Goal: Transaction & Acquisition: Purchase product/service

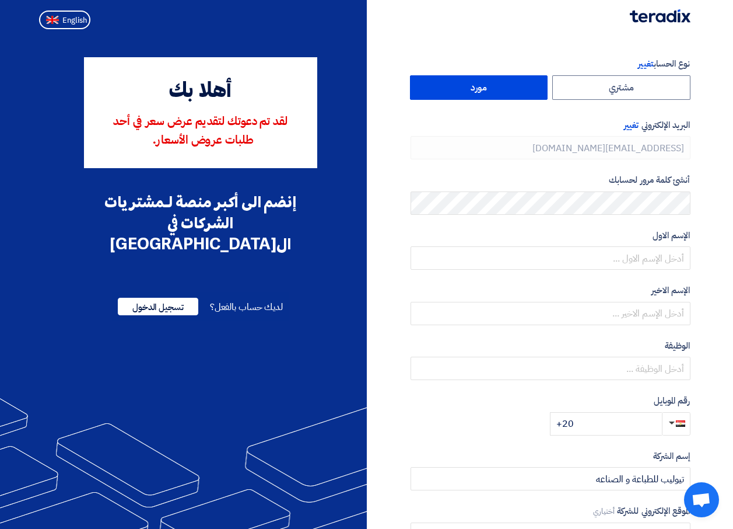
type input "[PHONE_NUMBER]"
click at [176, 298] on span "تسجيل الدخول" at bounding box center [158, 307] width 81 height 18
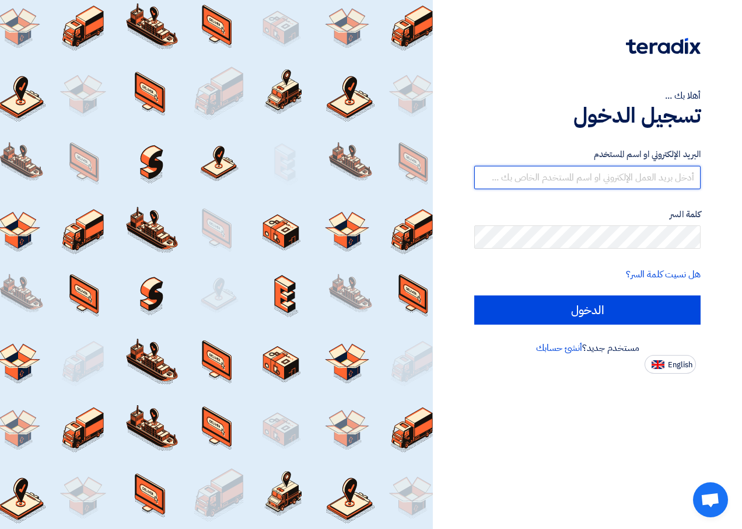
click at [588, 177] on input "text" at bounding box center [587, 177] width 226 height 23
click at [555, 177] on input "text" at bounding box center [587, 177] width 226 height 23
click at [556, 179] on input "text" at bounding box center [587, 177] width 226 height 23
type input "ن"
type input "k"
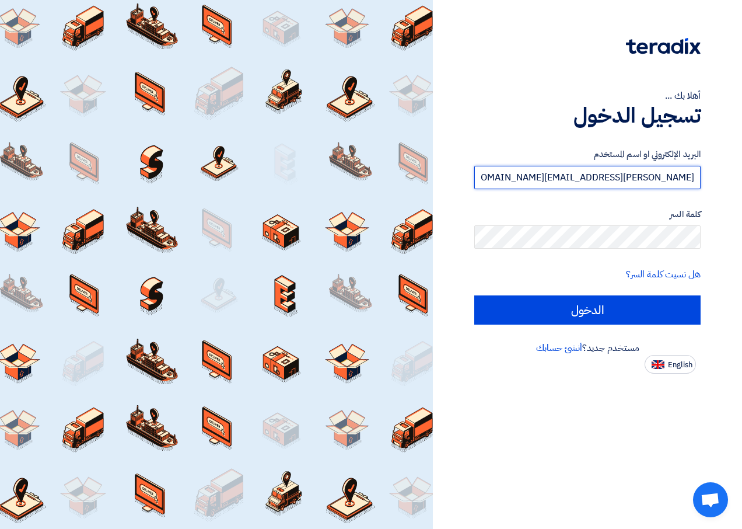
type input "Kamal.magdy@tulipforprinting.com"
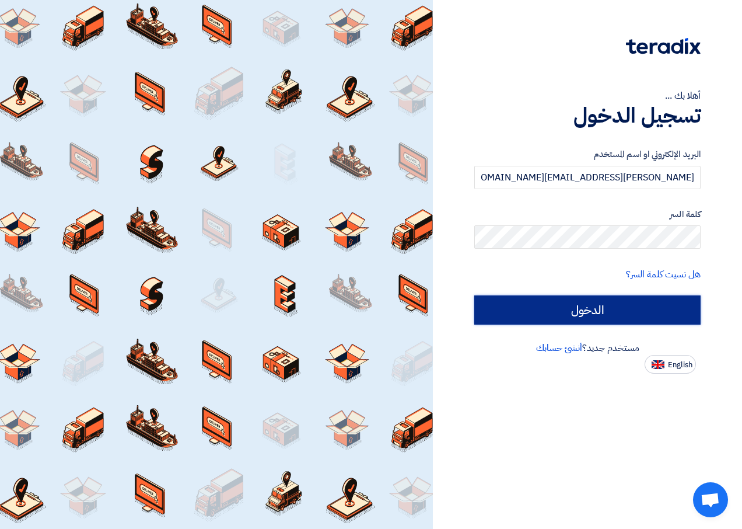
click at [639, 312] on input "الدخول" at bounding box center [587, 309] width 226 height 29
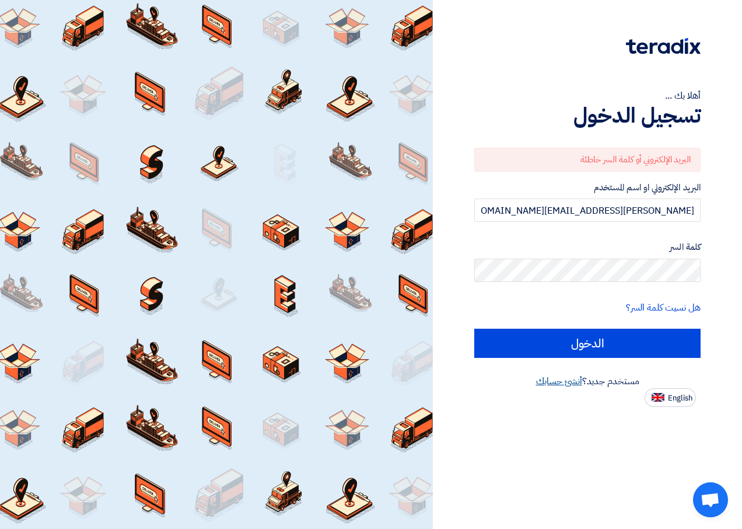
click at [562, 380] on link "أنشئ حسابك" at bounding box center [559, 381] width 46 height 14
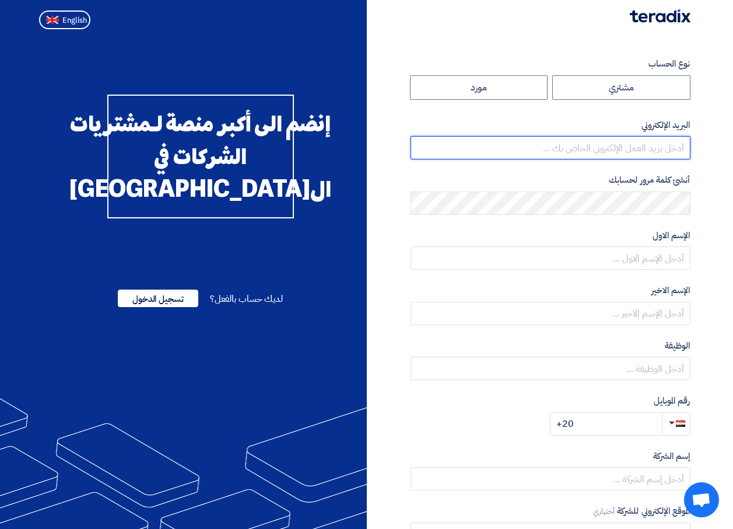
click at [411, 152] on input "email" at bounding box center [551, 147] width 280 height 23
click at [414, 107] on form "نوع الحساب مشتري مورد البريد الإلكتروني أنشئ كلمة مرور لحسابك الإسم الاول الإسم…" at bounding box center [551, 246] width 280 height 378
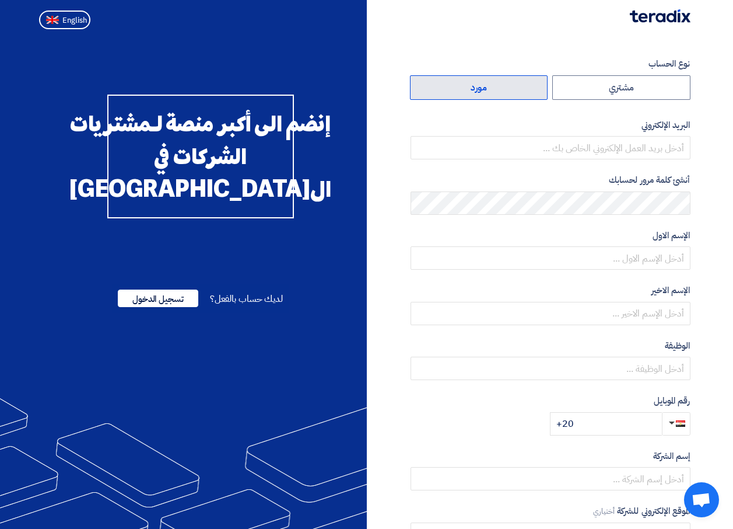
click at [512, 90] on label "مورد" at bounding box center [479, 87] width 138 height 25
click at [512, 90] on input "مورد" at bounding box center [479, 87] width 137 height 23
radio input "true"
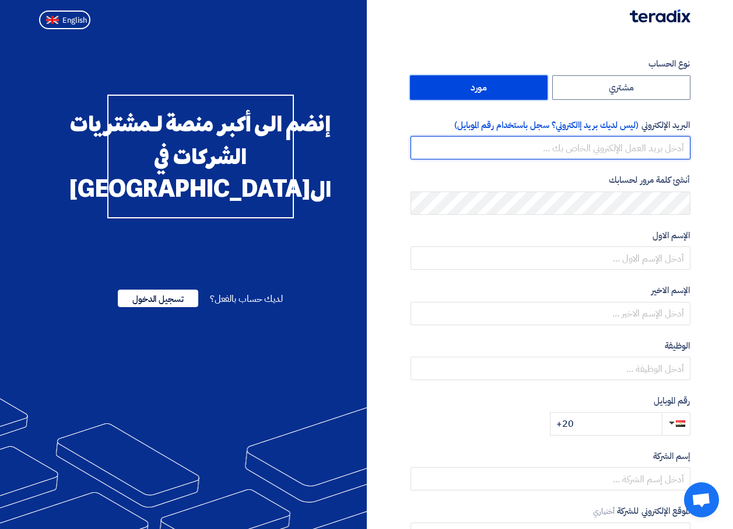
click at [643, 149] on input "email" at bounding box center [551, 147] width 280 height 23
paste input "Kamal.magdy@tulipforprinting.com"
type input "Kamal.magdy@tulipforprinting.com"
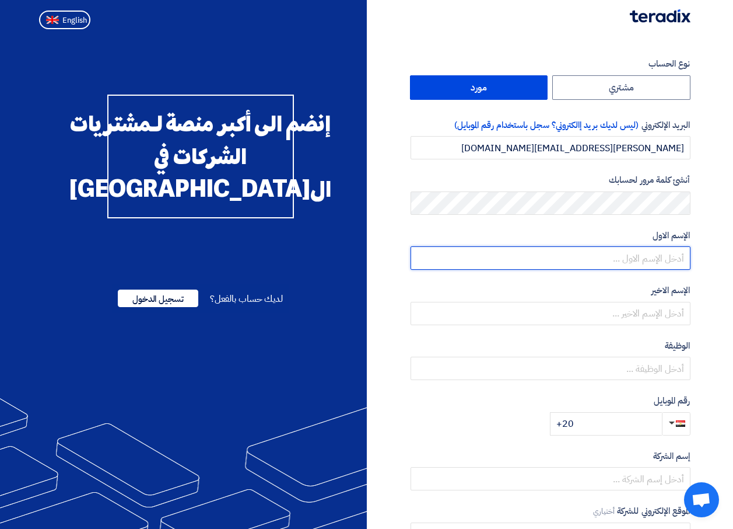
click at [639, 264] on input "text" at bounding box center [551, 257] width 280 height 23
type input "kamal"
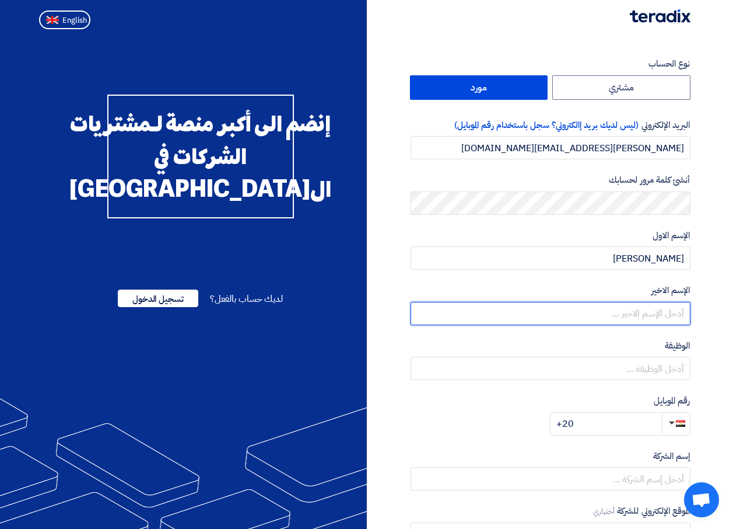
click at [668, 313] on input "text" at bounding box center [551, 313] width 280 height 23
type input "magdy"
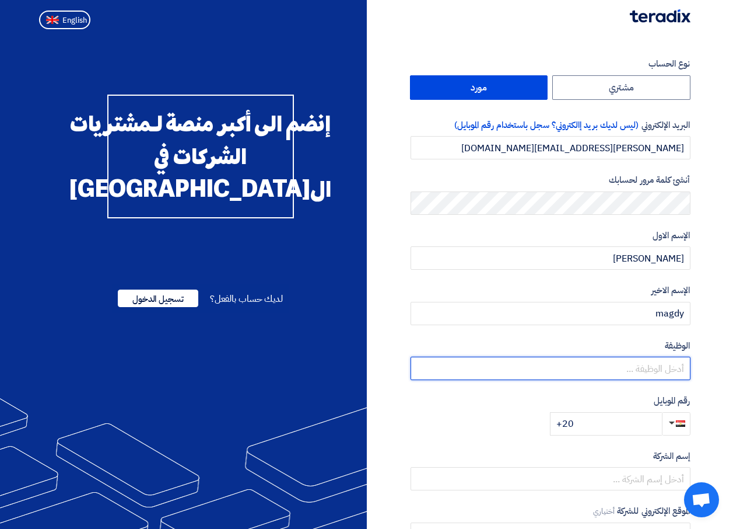
click at [636, 376] on input "text" at bounding box center [551, 367] width 280 height 23
type input "sales support"
click at [611, 429] on input "+20" at bounding box center [606, 423] width 112 height 23
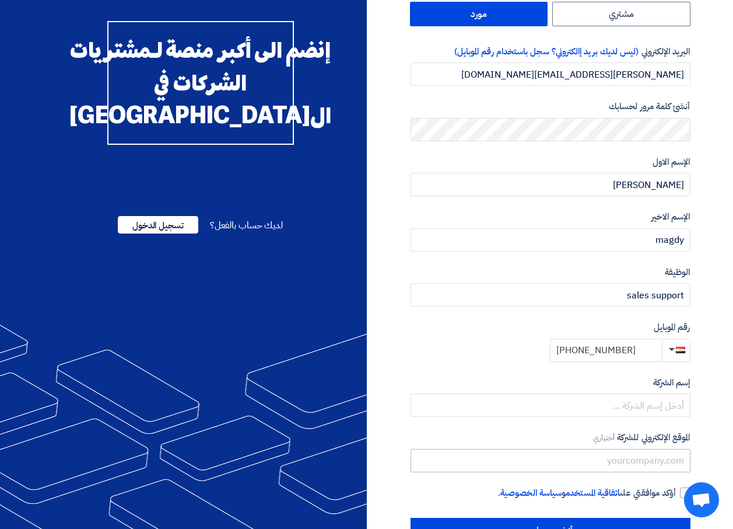
scroll to position [111, 0]
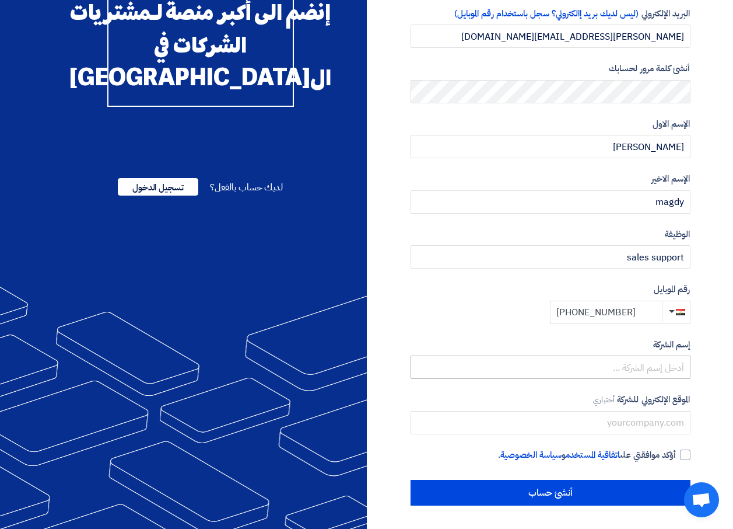
type input "+20 01220591788"
click at [642, 373] on input "text" at bounding box center [551, 366] width 280 height 23
type input "tuliap"
click at [653, 427] on input "text" at bounding box center [551, 422] width 280 height 23
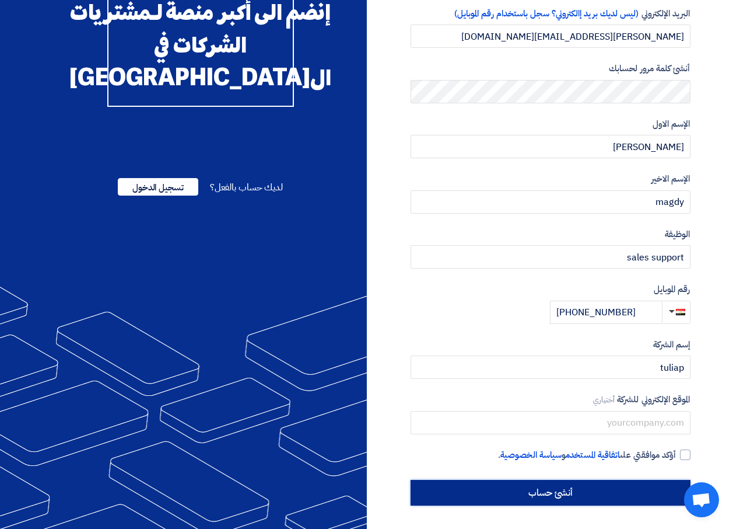
click at [521, 497] on input "أنشئ حساب" at bounding box center [551, 493] width 280 height 26
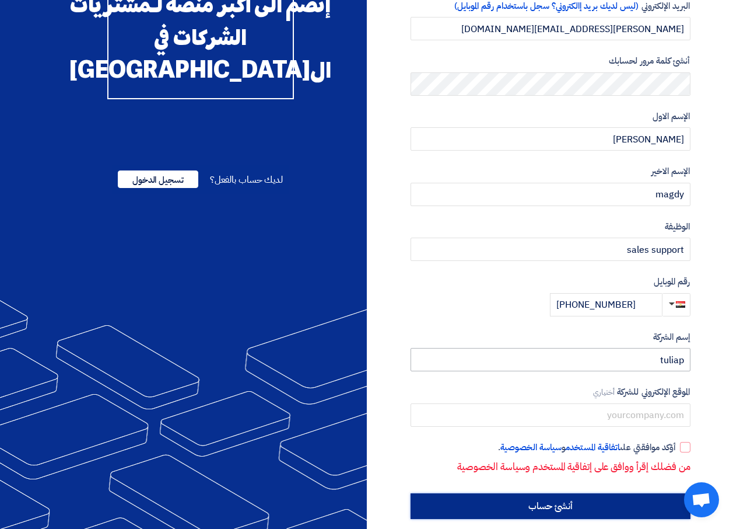
scroll to position [132, 0]
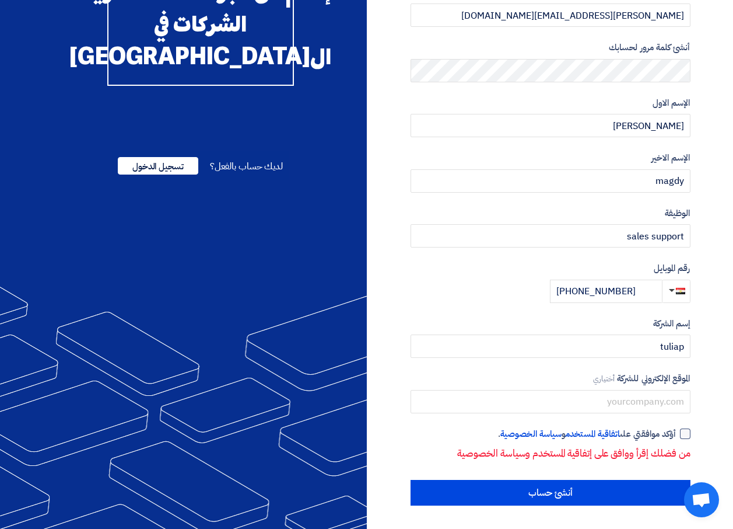
click at [687, 434] on div at bounding box center [685, 433] width 11 height 11
click at [677, 434] on input "أؤكد موافقتي على اتفاقية المستخدم و سياسة الخصوصية ." at bounding box center [537, 438] width 280 height 23
checkbox input "true"
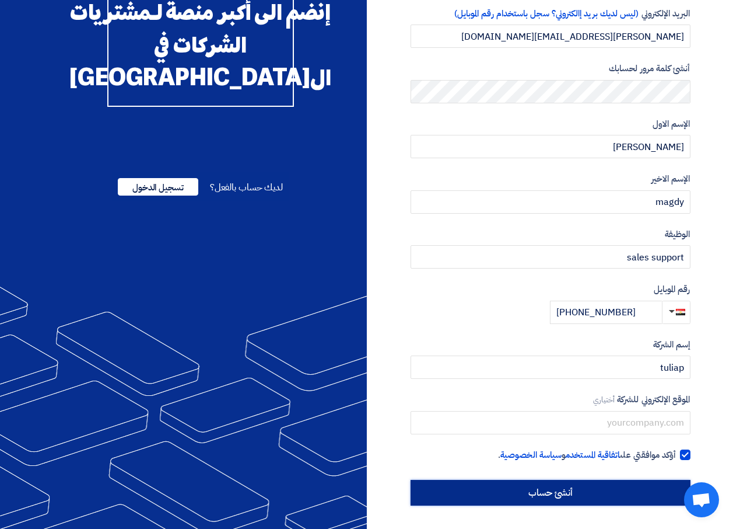
click at [629, 496] on input "أنشئ حساب" at bounding box center [551, 493] width 280 height 26
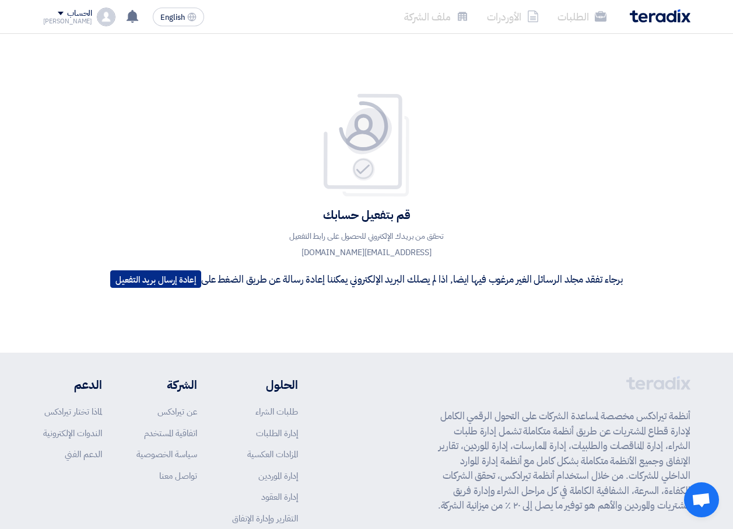
click at [174, 277] on button "إعادة إرسال بريد التفعيل" at bounding box center [155, 279] width 91 height 18
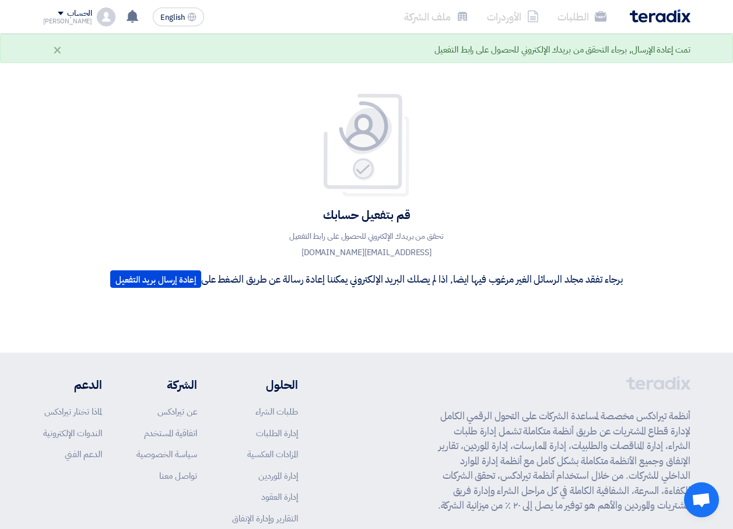
click at [45, 16] on div "الحساب" at bounding box center [68, 14] width 50 height 10
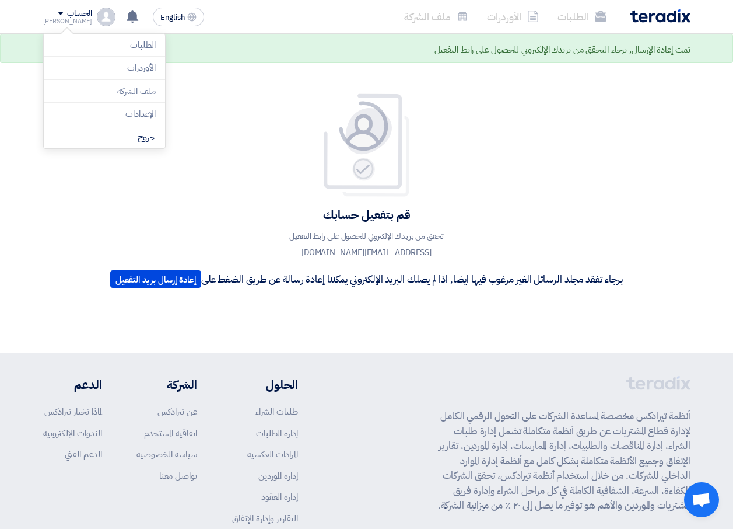
click at [292, 144] on div "قم بتفعيل حسابك تحقق من بريدك الإلكتروني للحصول على رابط التفعيل kamal.magdy@tu…" at bounding box center [367, 193] width 530 height 200
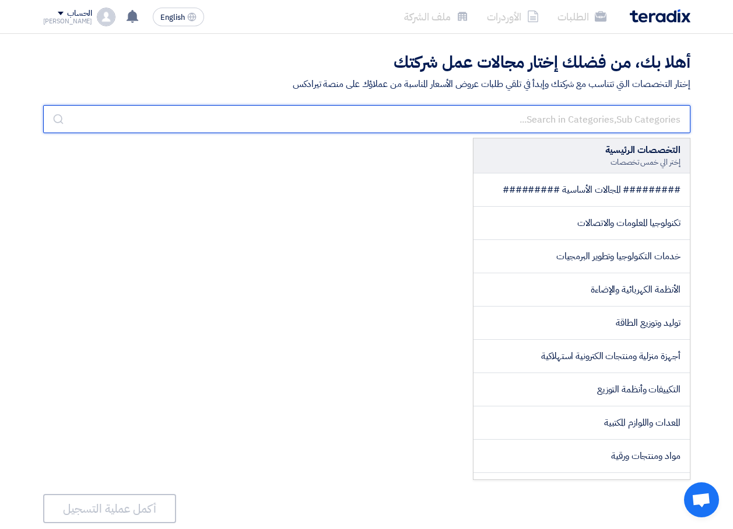
click at [351, 106] on input "text" at bounding box center [367, 119] width 648 height 28
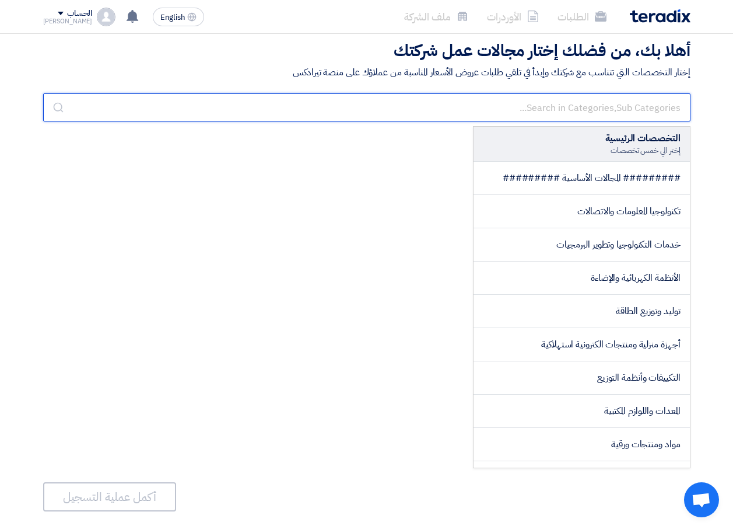
scroll to position [58, 0]
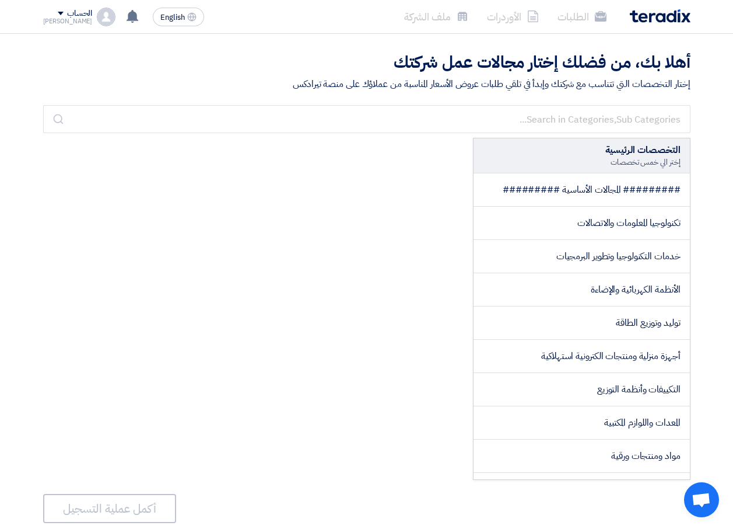
click at [384, 301] on div "التخصصات الرئيسية إختر الي خمس تخصصات ######### المجالات الأساسية ######### تكن…" at bounding box center [367, 309] width 648 height 342
click at [505, 18] on li "الأوردرات" at bounding box center [513, 16] width 71 height 27
click at [466, 7] on li "ملف الشركة" at bounding box center [436, 16] width 83 height 27
click at [582, 18] on li "الطلبات" at bounding box center [582, 16] width 68 height 27
click at [512, 18] on li "الأوردرات" at bounding box center [513, 16] width 71 height 27
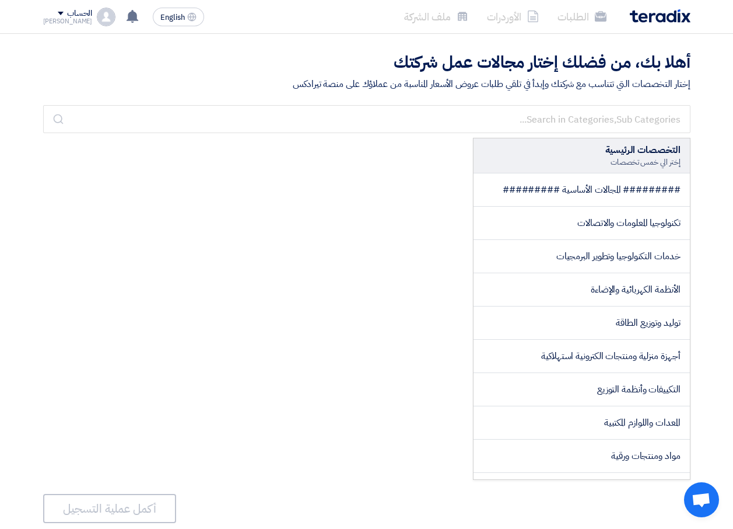
click at [441, 19] on li "ملف الشركة" at bounding box center [436, 16] width 83 height 27
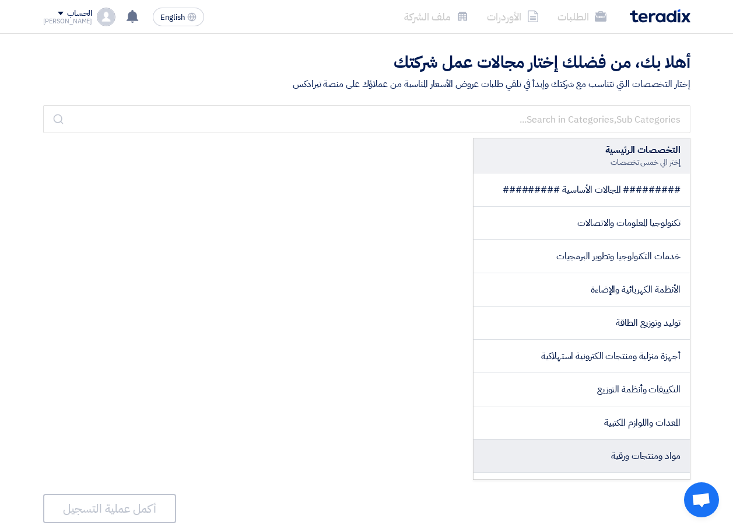
click at [633, 453] on span "مواد ومنتجات ورقية" at bounding box center [645, 456] width 69 height 14
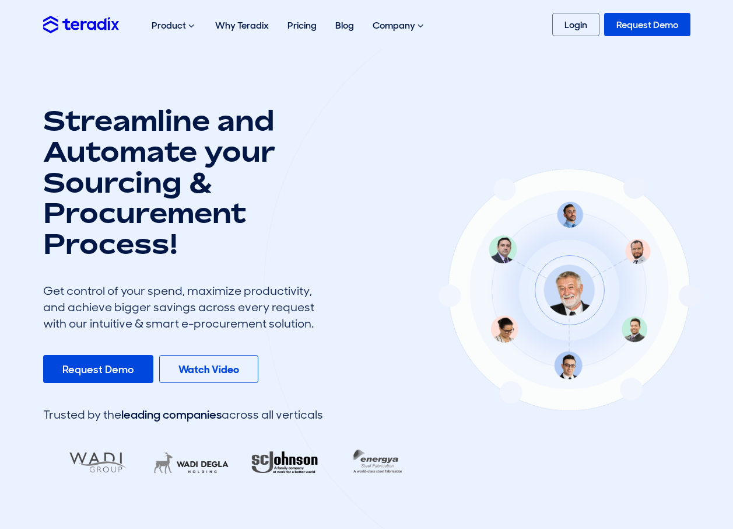
click at [90, 379] on link "Request Demo" at bounding box center [98, 369] width 110 height 28
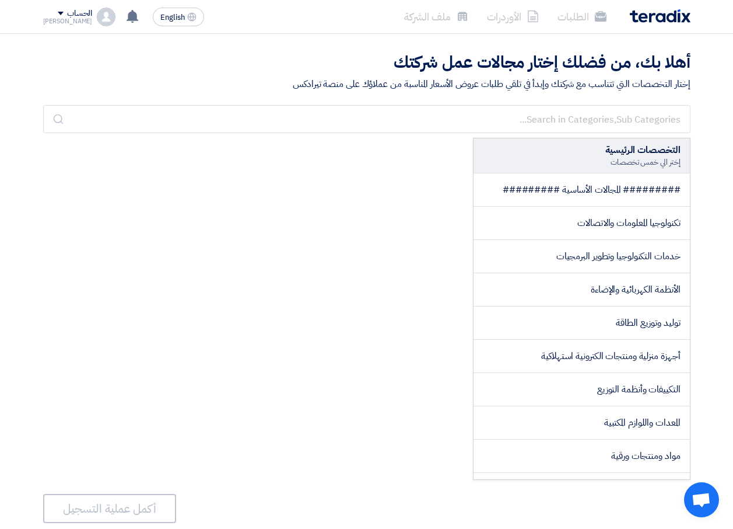
click at [67, 18] on div "الحساب" at bounding box center [79, 14] width 25 height 10
click at [143, 142] on li "خروج" at bounding box center [104, 137] width 121 height 23
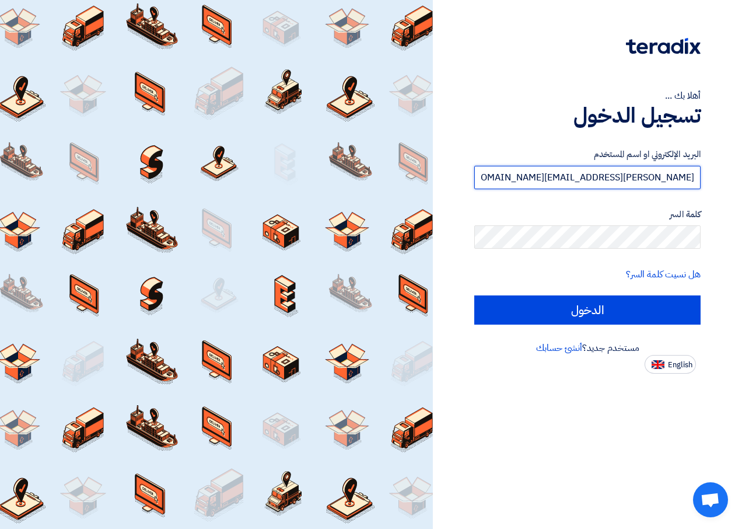
drag, startPoint x: 531, startPoint y: 178, endPoint x: 600, endPoint y: 180, distance: 68.9
click at [600, 180] on input "Kamal.magdy@tulipforprinting.com" at bounding box center [587, 177] width 226 height 23
type input "mohamed.ali@tulipforprinting.com"
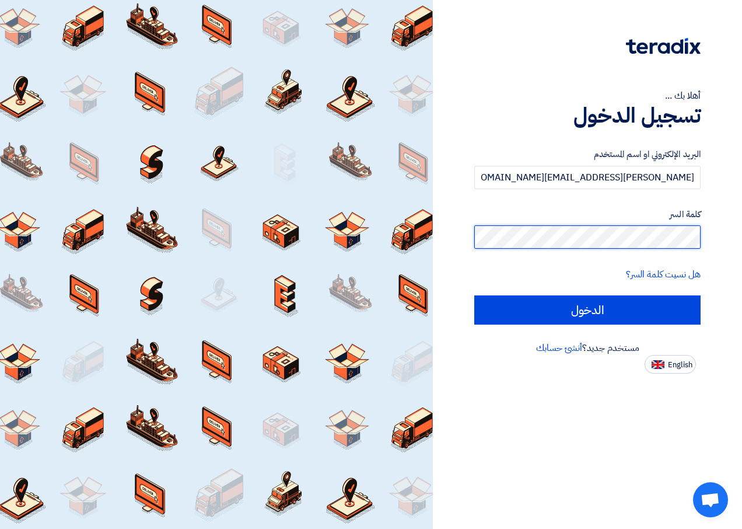
click at [474, 295] on input "الدخول" at bounding box center [587, 309] width 226 height 29
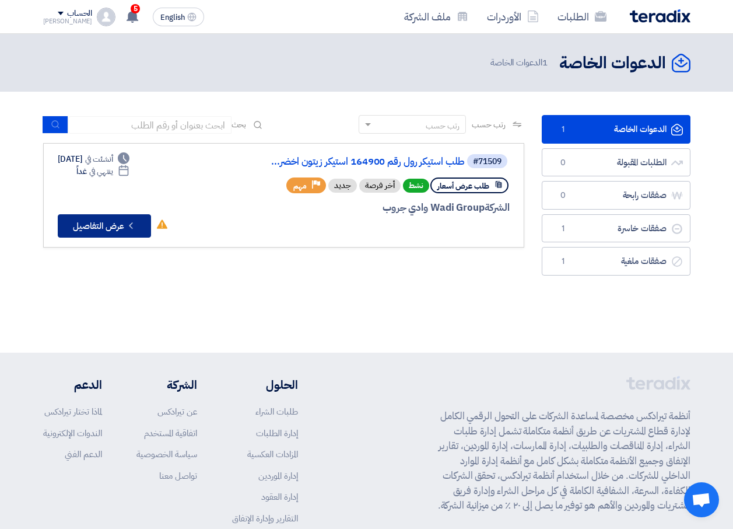
click at [96, 227] on button "Check details عرض التفاصيل" at bounding box center [104, 225] width 93 height 23
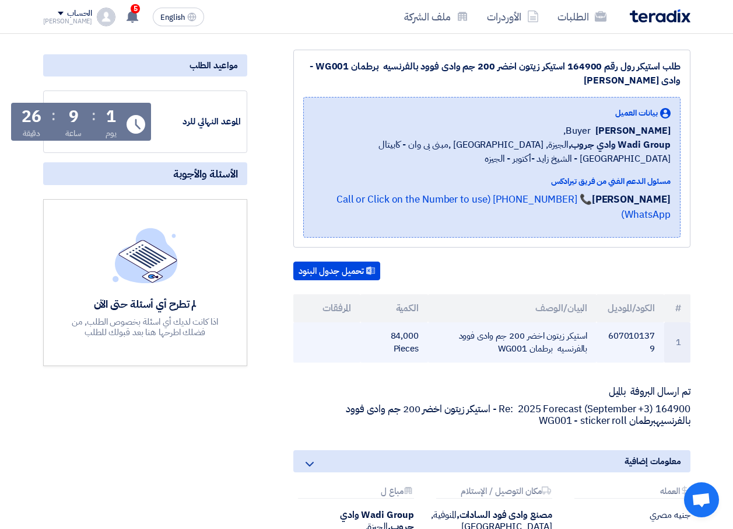
scroll to position [178, 0]
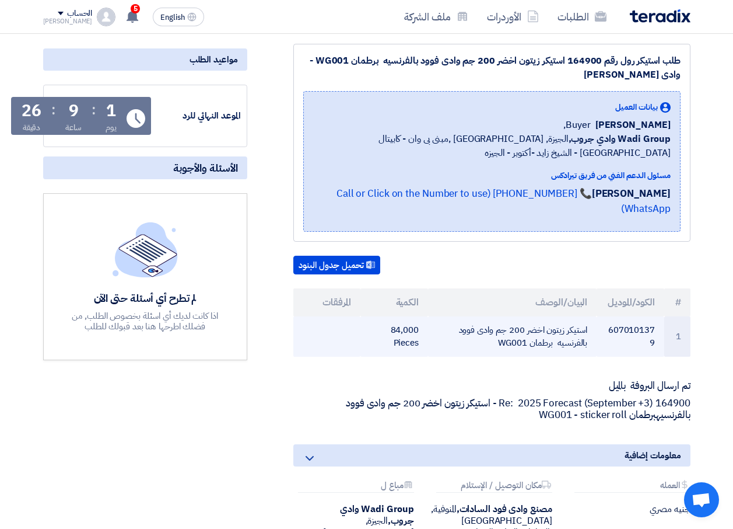
click at [503, 321] on td "استيكر زيتون اخضر 200 جم وادى فوود بالفرنسيه برطمان WG001" at bounding box center [512, 336] width 169 height 40
drag, startPoint x: 503, startPoint y: 321, endPoint x: 449, endPoint y: 328, distance: 54.8
click at [449, 328] on td "استيكر زيتون اخضر 200 جم وادى فوود بالفرنسيه برطمان WG001" at bounding box center [512, 336] width 169 height 40
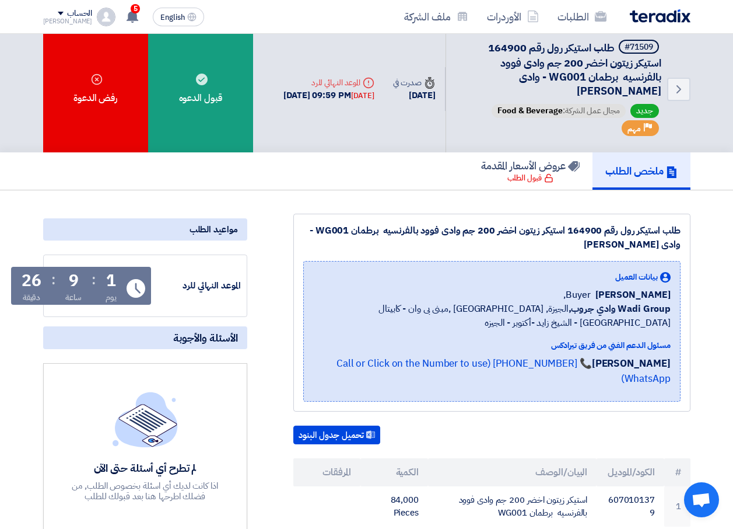
scroll to position [0, 0]
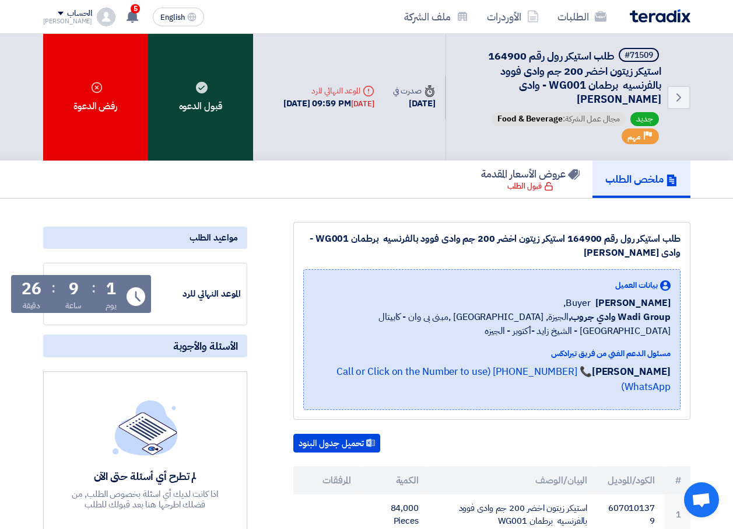
click at [184, 109] on div "قبول الدعوه" at bounding box center [200, 97] width 105 height 127
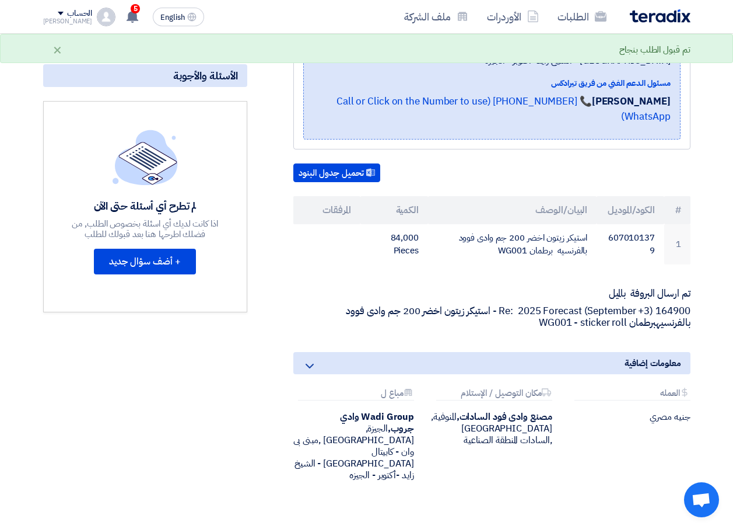
scroll to position [292, 0]
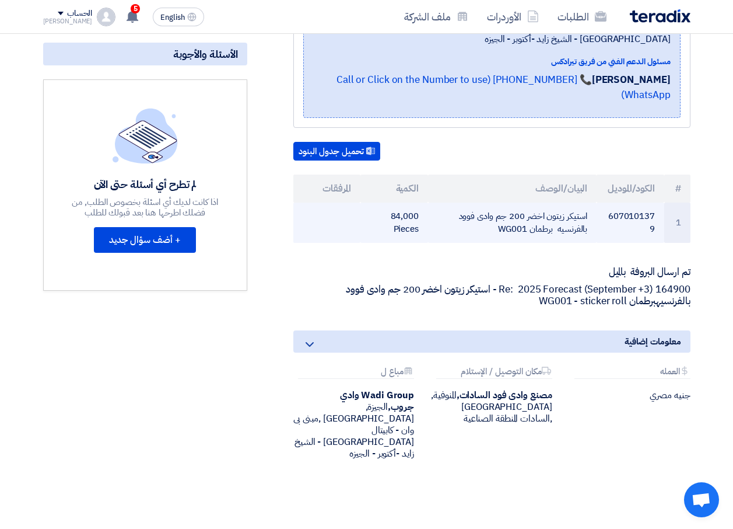
click at [541, 209] on td "استيكر زيتون اخضر 200 جم وادى فوود بالفرنسيه برطمان WG001" at bounding box center [512, 222] width 169 height 40
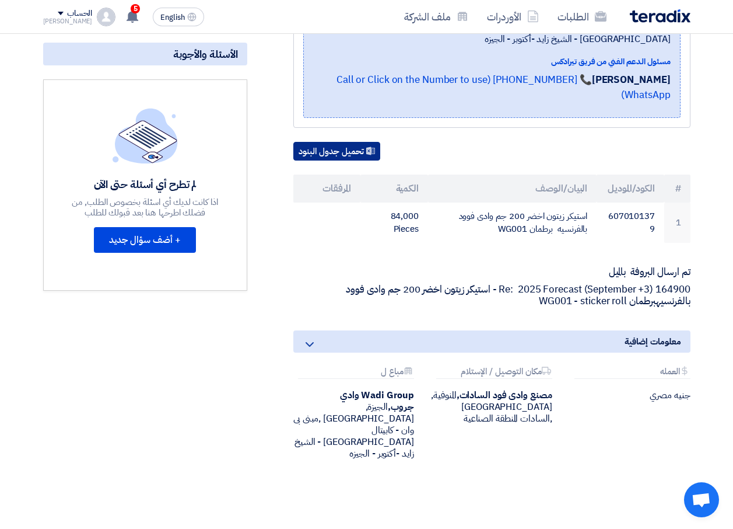
click at [335, 142] on button "تحميل جدول البنود" at bounding box center [336, 151] width 87 height 19
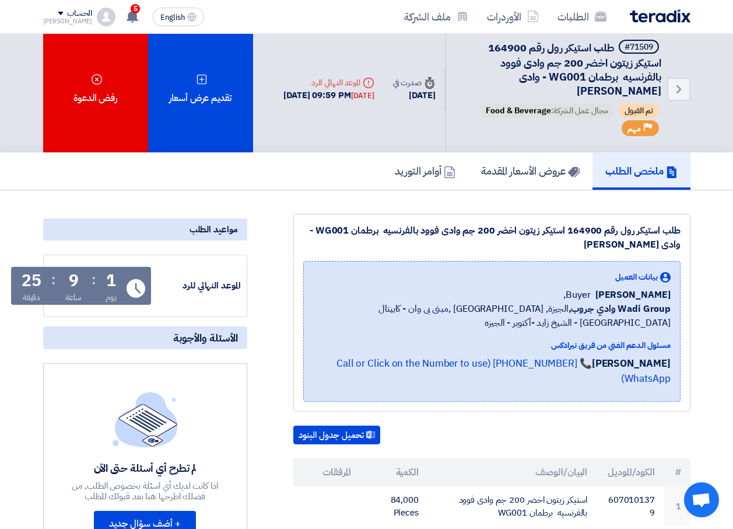
scroll to position [0, 0]
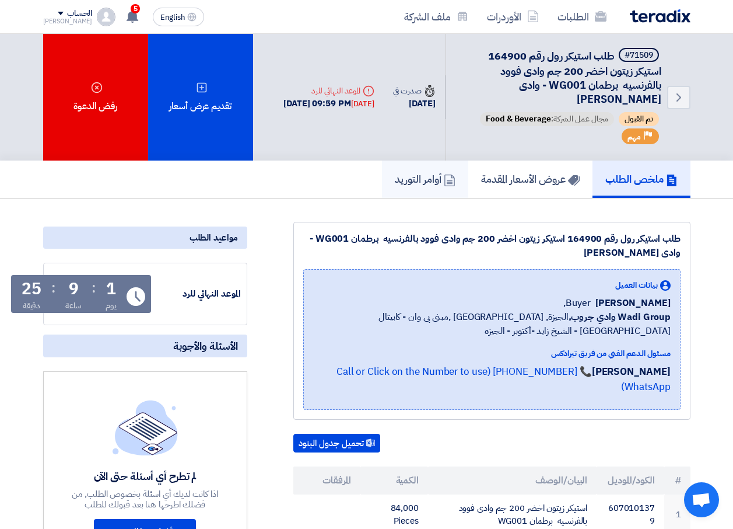
click at [410, 181] on h5 "أوامر التوريد" at bounding box center [425, 178] width 61 height 13
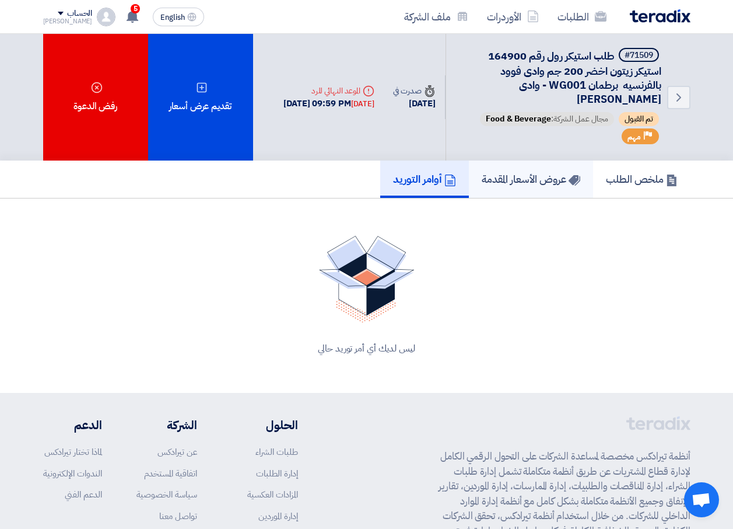
click at [486, 174] on h5 "عروض الأسعار المقدمة" at bounding box center [531, 178] width 99 height 13
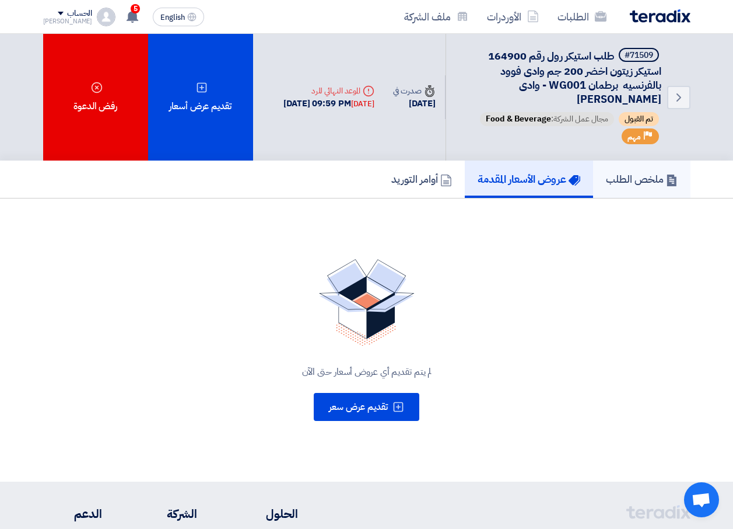
click at [631, 179] on h5 "ملخص الطلب" at bounding box center [642, 178] width 72 height 13
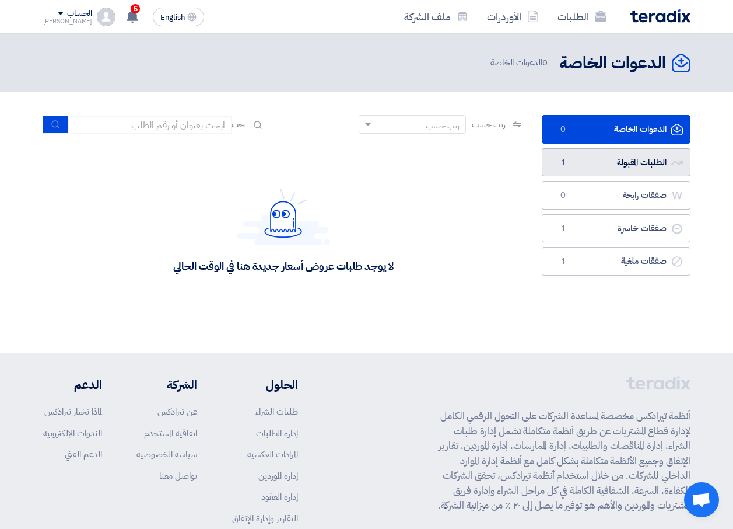
click at [646, 163] on link "الطلبات المقبولة الطلبات المقبولة 1" at bounding box center [616, 162] width 149 height 29
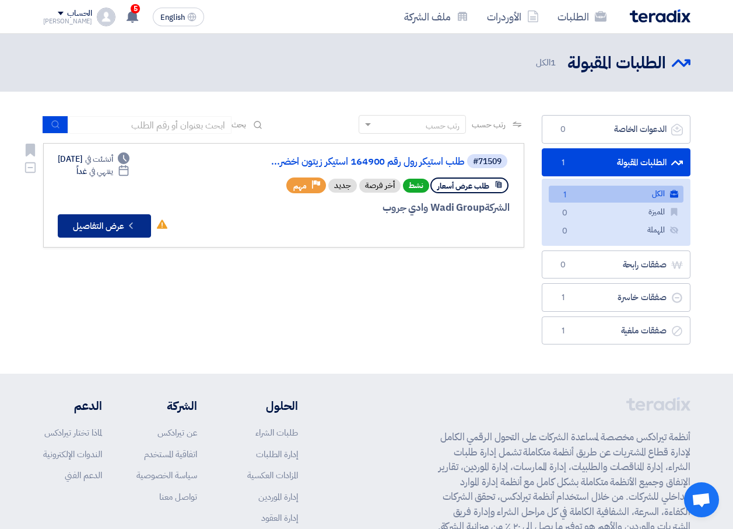
click at [120, 226] on button "Check details عرض التفاصيل" at bounding box center [104, 225] width 93 height 23
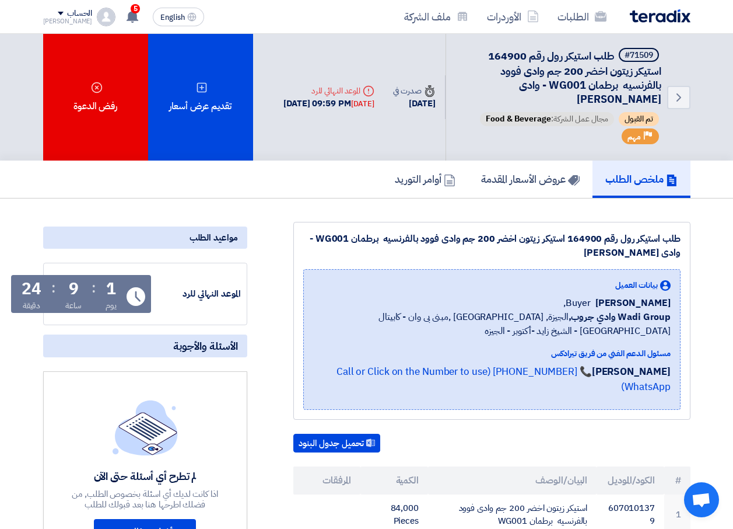
click at [551, 120] on span "مجال عمل الشركة: Food & Beverage" at bounding box center [547, 119] width 134 height 14
click at [634, 174] on h5 "ملخص الطلب" at bounding box center [642, 178] width 72 height 13
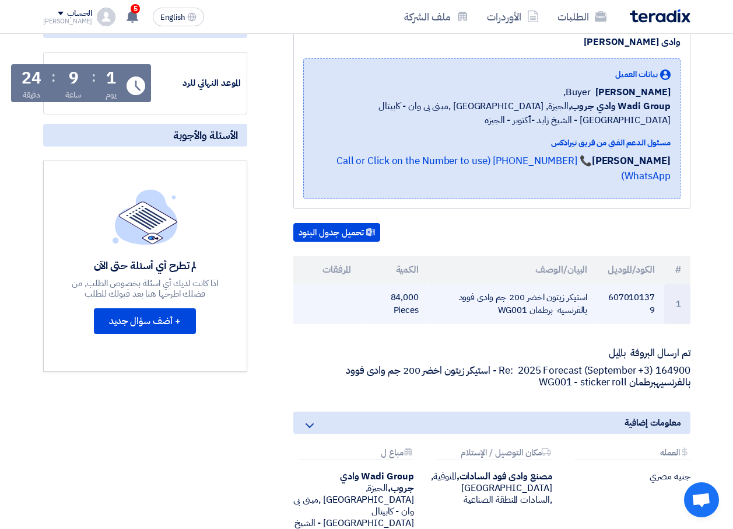
scroll to position [233, 0]
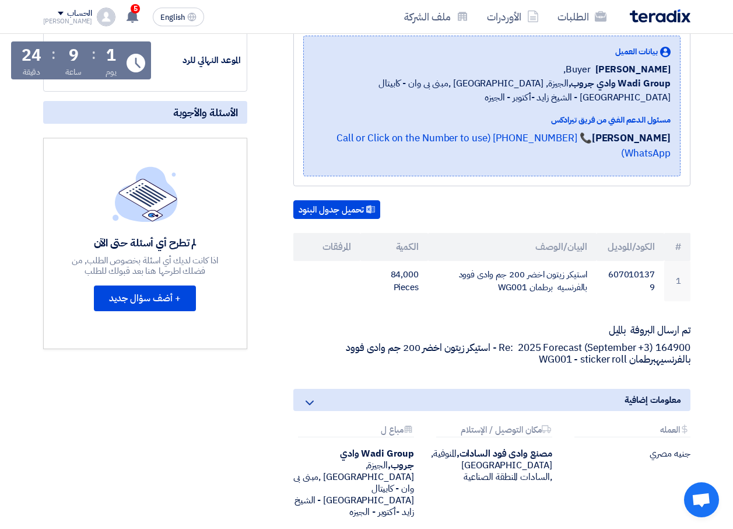
click at [657, 391] on div "معلومات إضافية" at bounding box center [491, 400] width 397 height 22
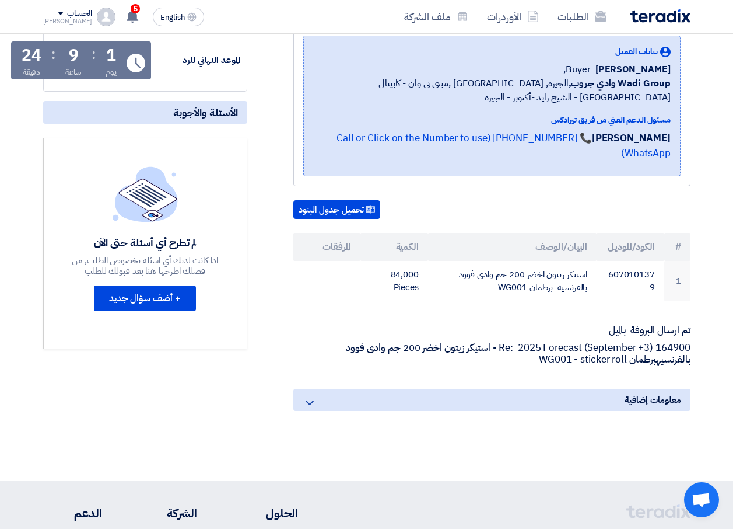
click at [657, 391] on div "معلومات إضافية" at bounding box center [491, 400] width 397 height 22
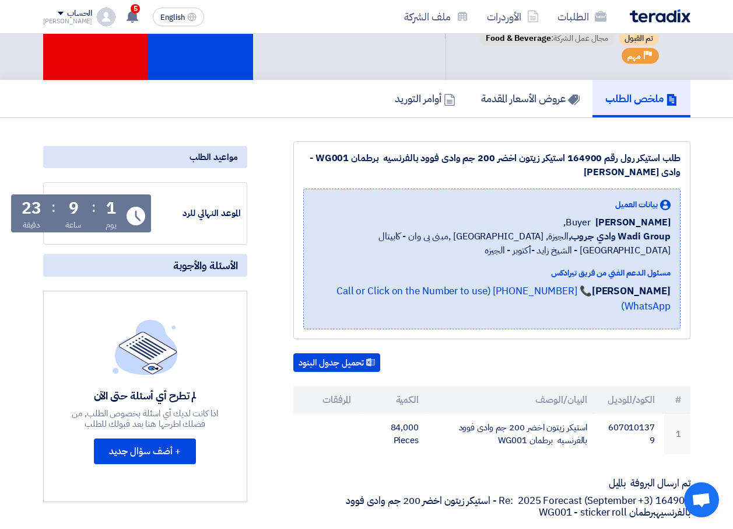
scroll to position [0, 0]
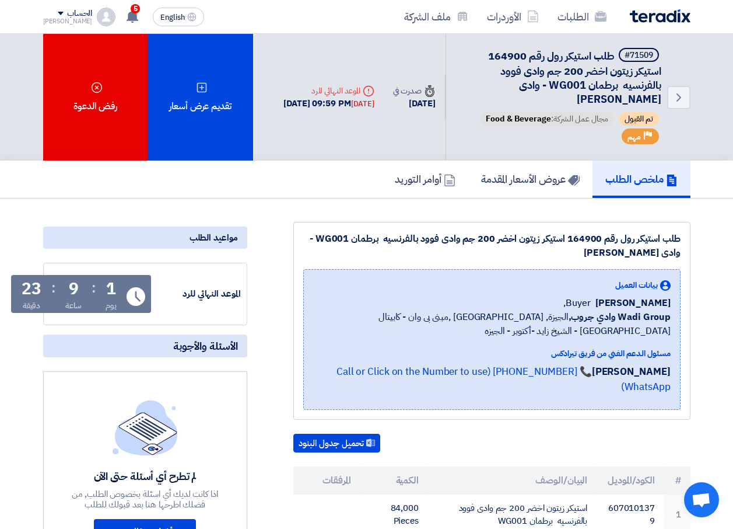
click at [466, 326] on span "Wadi Group وادي جروب, [GEOGRAPHIC_DATA], [GEOGRAPHIC_DATA] ,مبنى بى وان - كابيت…" at bounding box center [492, 324] width 358 height 28
click at [568, 317] on span "Wadi Group وادي جروب, [GEOGRAPHIC_DATA], [GEOGRAPHIC_DATA] ,مبنى بى وان - كابيت…" at bounding box center [492, 324] width 358 height 28
click at [127, 19] on use at bounding box center [133, 16] width 12 height 13
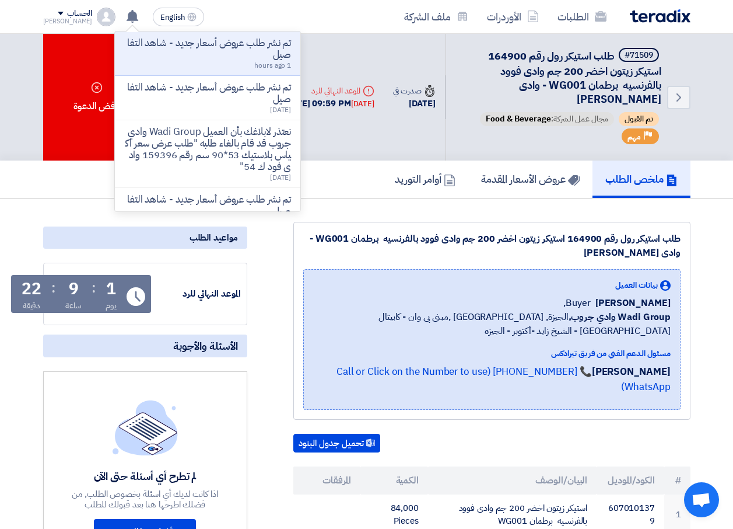
click at [474, 215] on section "طلب استيكر رول رقم 164900 استيكر زيتون اخضر 200 جم وادى فوود بالفرنسيه برطمان W…" at bounding box center [366, 516] width 733 height 636
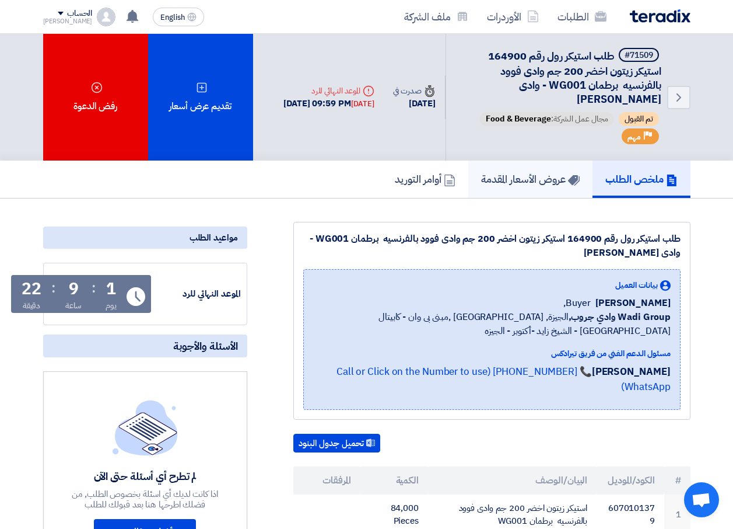
click at [515, 184] on h5 "عروض الأسعار المقدمة" at bounding box center [530, 178] width 99 height 13
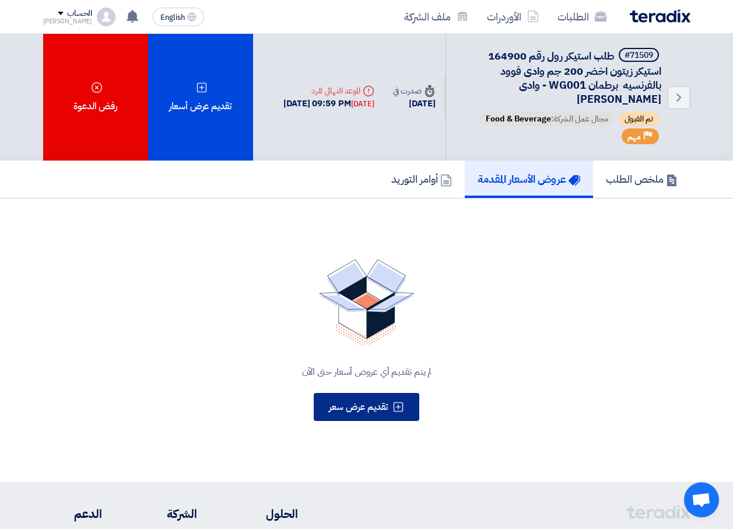
click at [398, 408] on use at bounding box center [399, 407] width 10 height 10
